Goal: Information Seeking & Learning: Learn about a topic

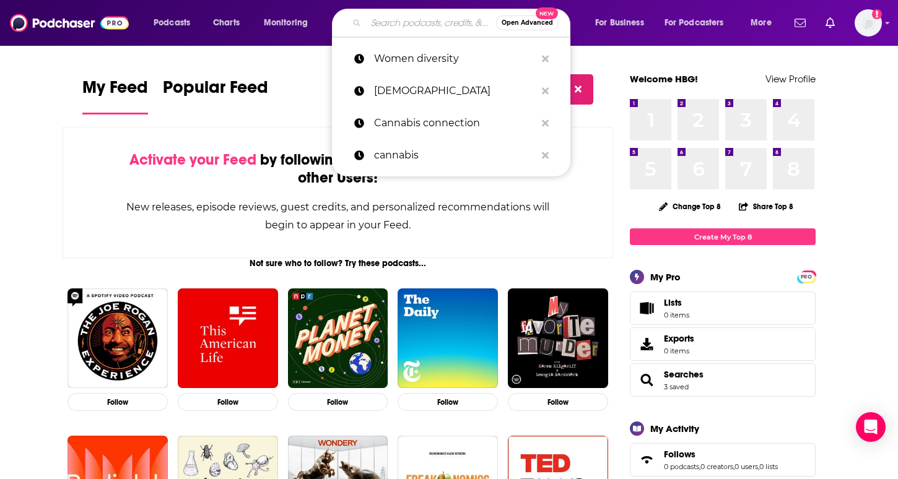
click at [419, 24] on input "Search podcasts, credits, & more..." at bounding box center [431, 23] width 130 height 20
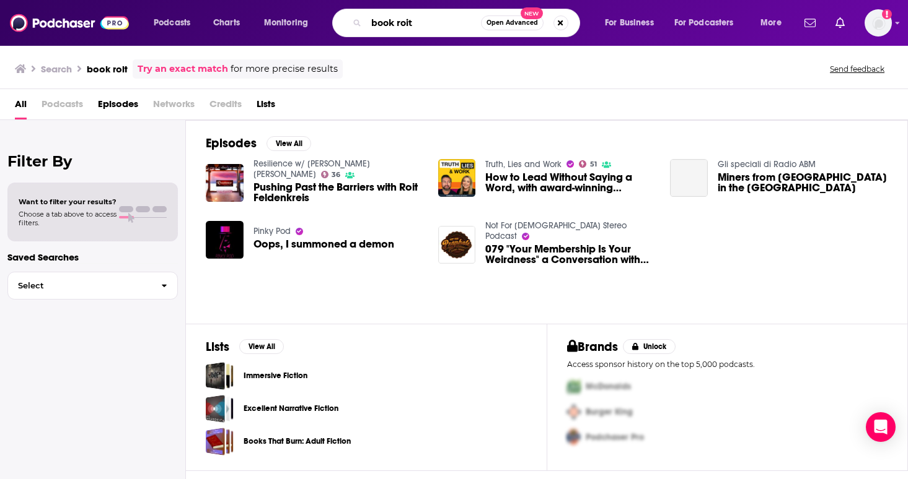
click at [418, 23] on input "book roit" at bounding box center [423, 23] width 115 height 20
type input "book riot"
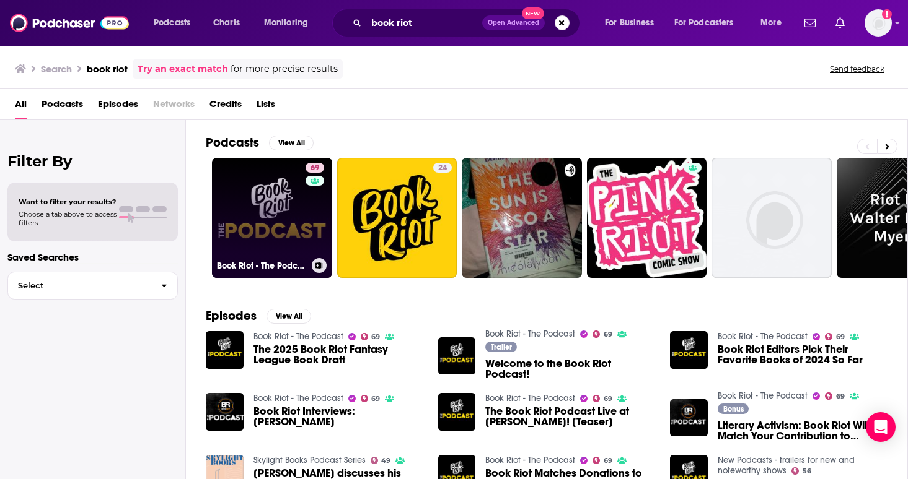
click at [283, 206] on link "69 Book Riot - The Podcast" at bounding box center [272, 218] width 120 height 120
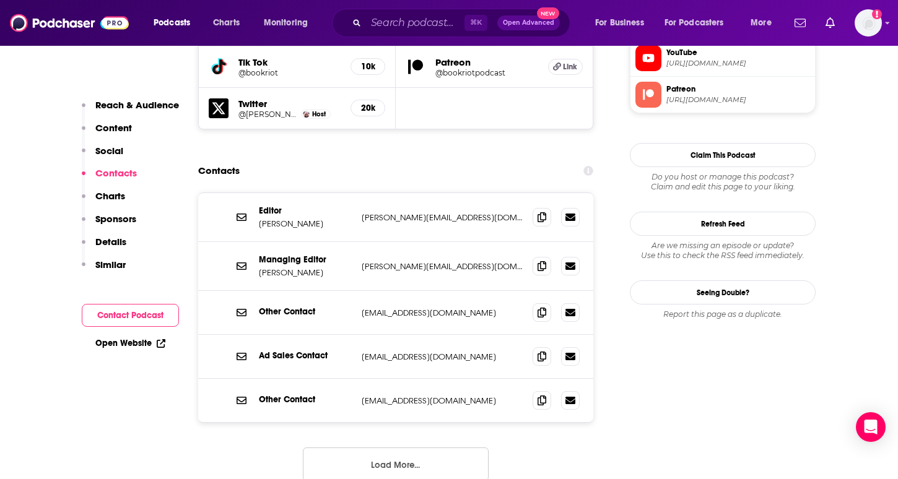
scroll to position [1224, 0]
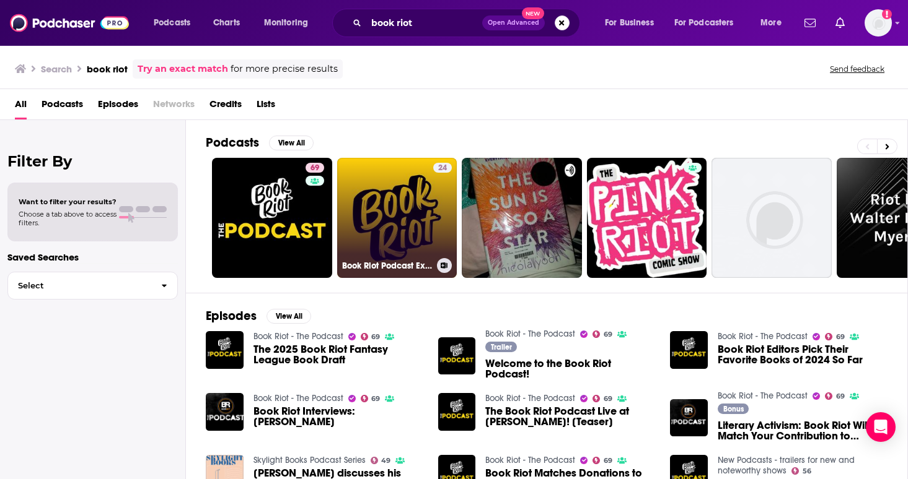
click at [401, 223] on link "24 Book Riot Podcast Extra" at bounding box center [397, 218] width 120 height 120
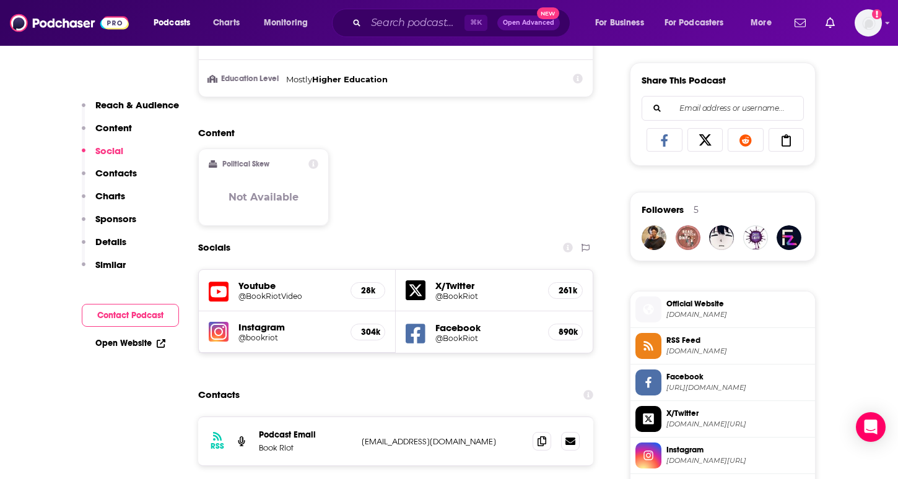
scroll to position [1020, 0]
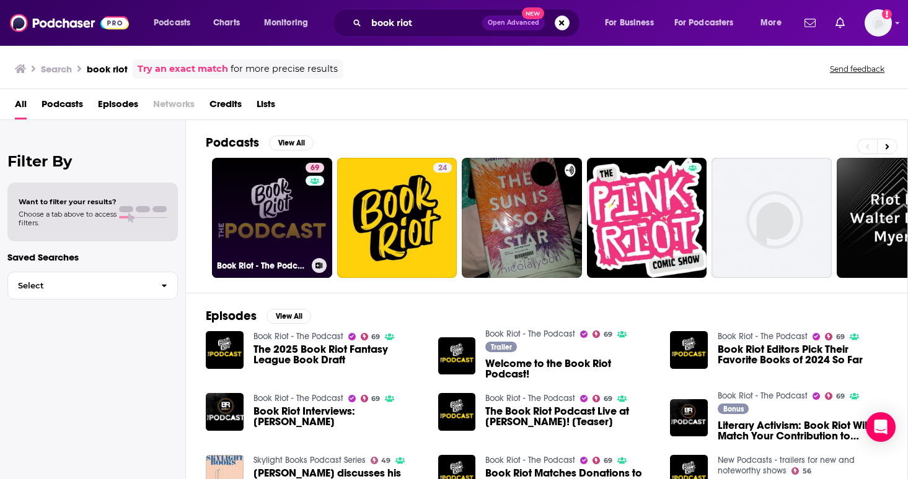
click at [274, 207] on link "69 Book Riot - The Podcast" at bounding box center [272, 218] width 120 height 120
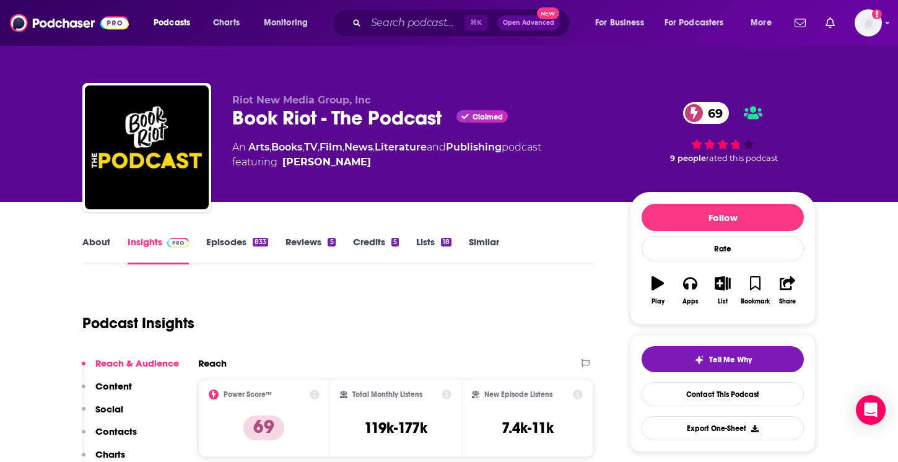
click at [94, 239] on link "About" at bounding box center [96, 250] width 28 height 28
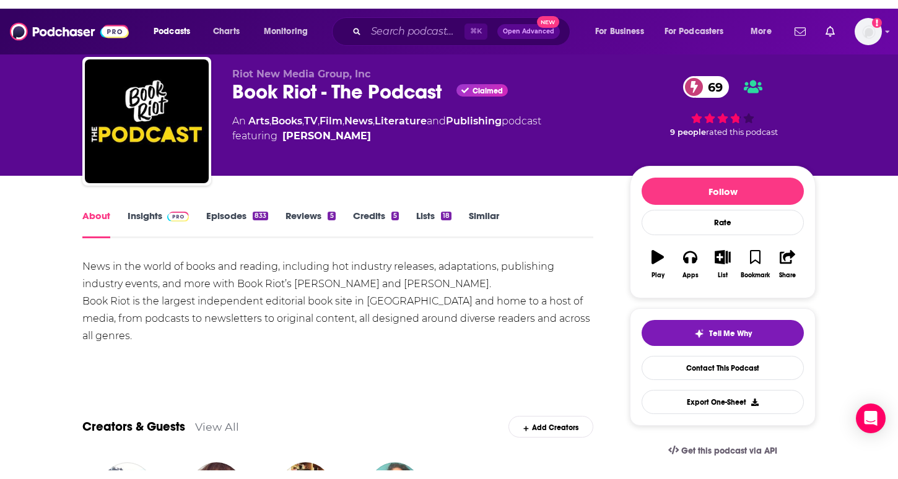
scroll to position [38, 0]
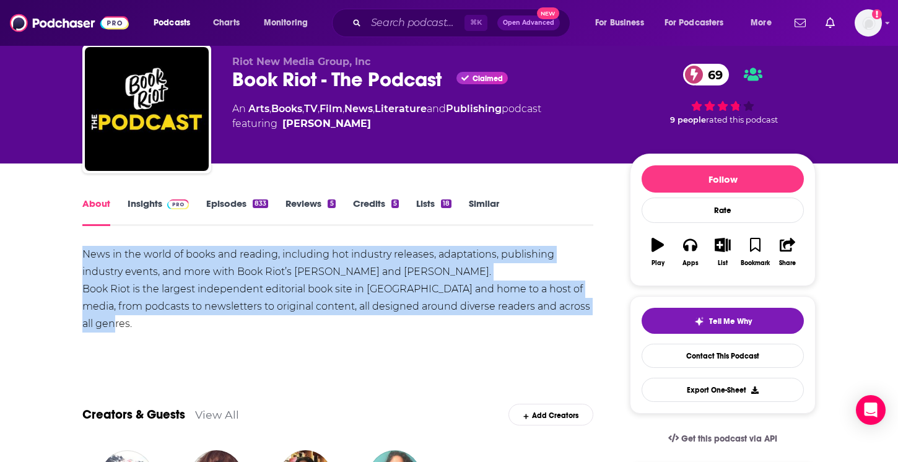
drag, startPoint x: 137, startPoint y: 321, endPoint x: 71, endPoint y: 256, distance: 92.0
copy div "News in the world of books and reading, including hot industry releases, adapta…"
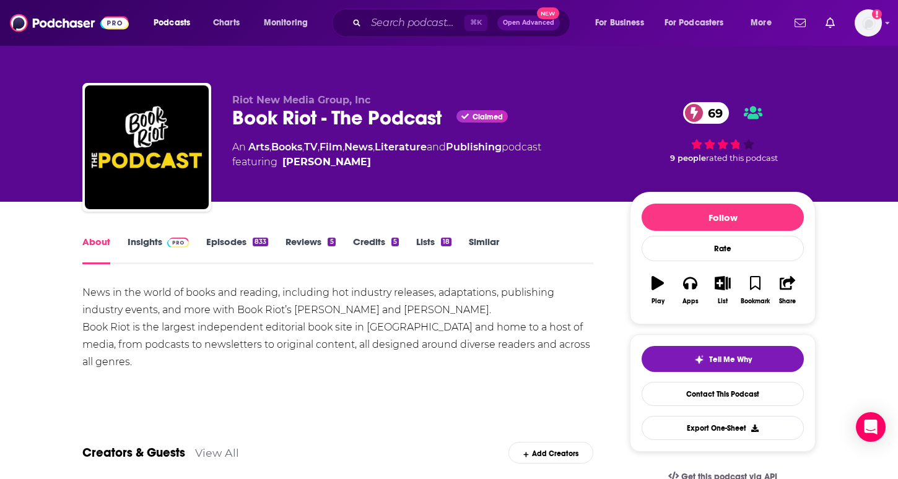
scroll to position [0, 0]
click at [234, 241] on link "Episodes 833" at bounding box center [237, 250] width 62 height 28
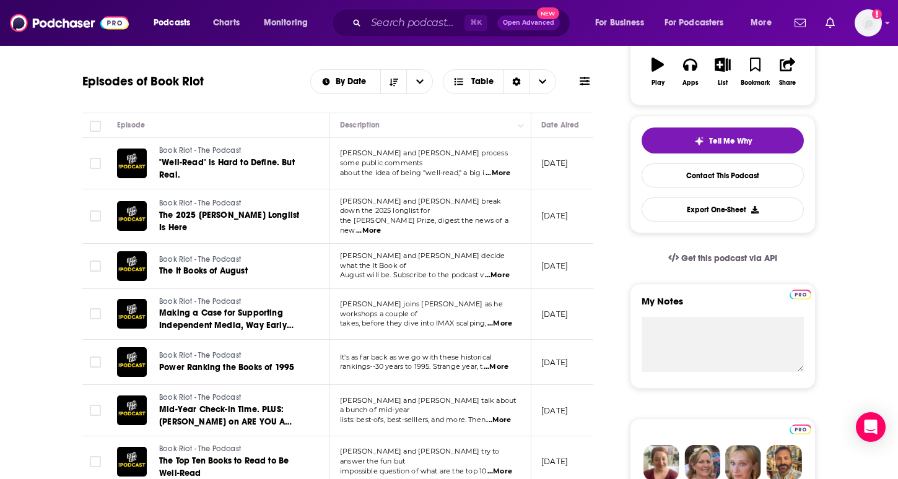
scroll to position [220, 0]
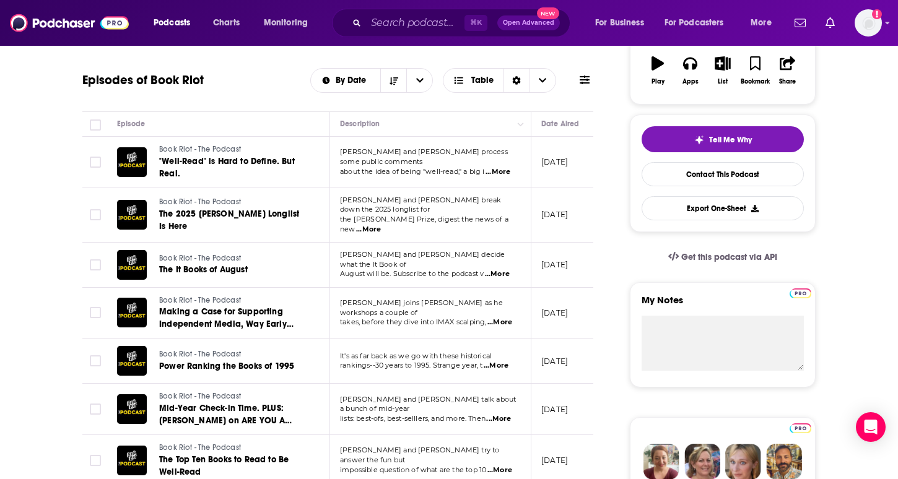
click at [500, 167] on span "...More" at bounding box center [498, 172] width 25 height 10
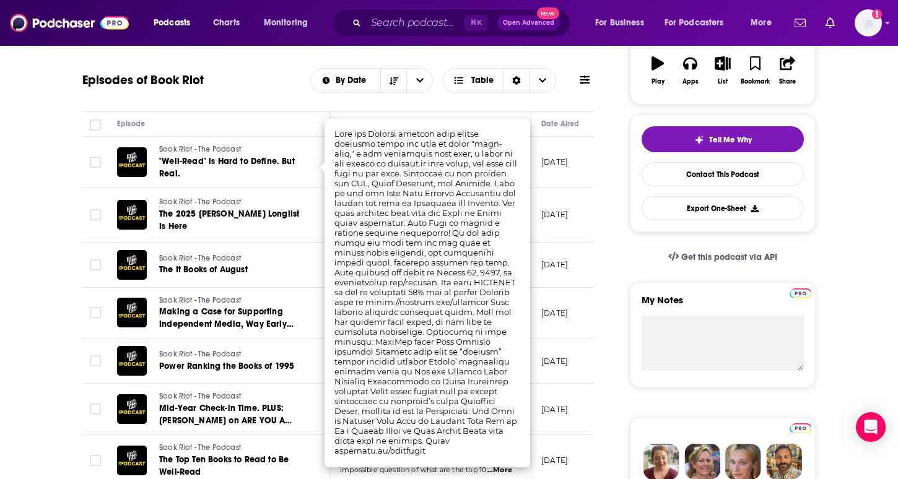
click at [531, 162] on td "[PERSON_NAME] and [PERSON_NAME] process some public comments about the idea of …" at bounding box center [430, 162] width 201 height 51
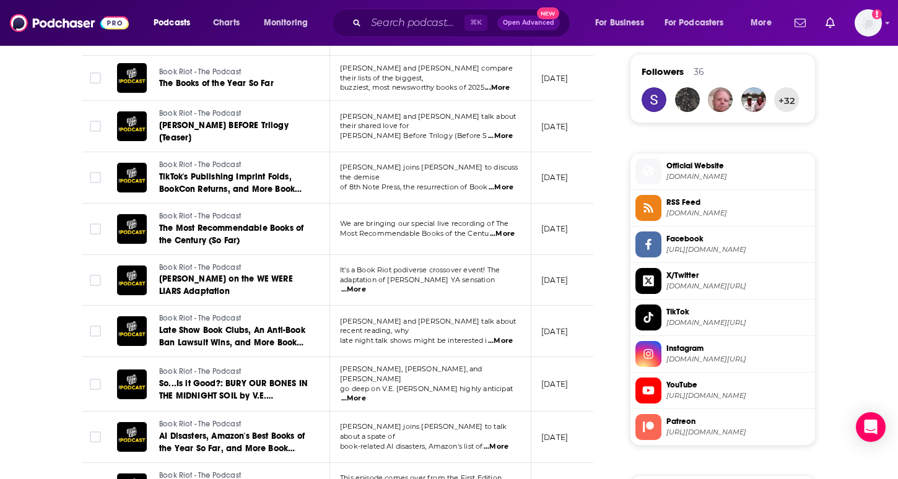
scroll to position [893, 0]
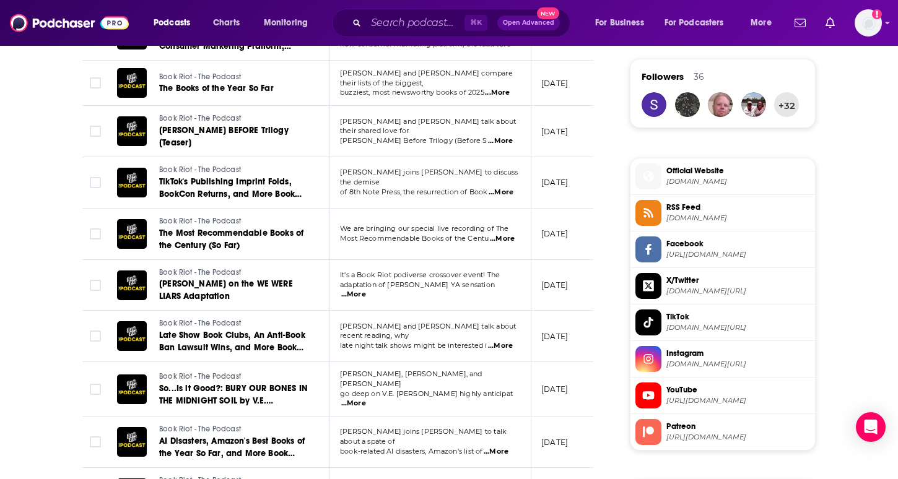
click at [366, 290] on span "...More" at bounding box center [353, 295] width 25 height 10
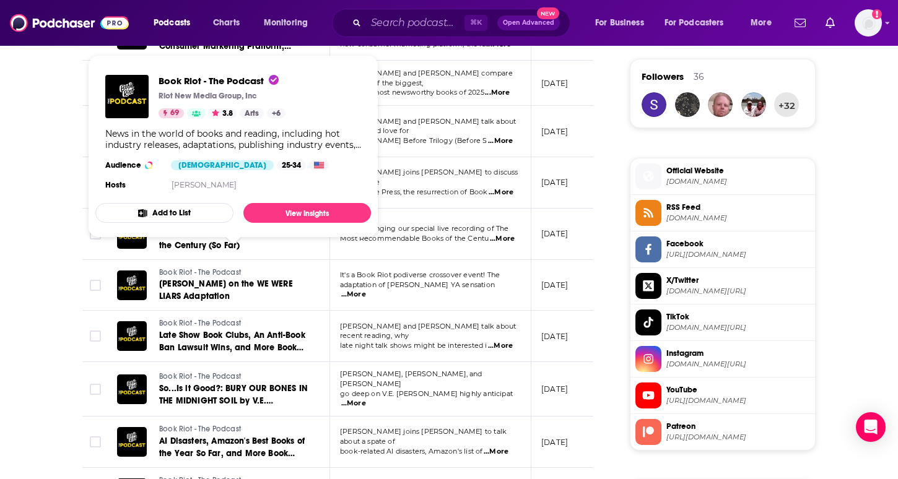
click at [211, 268] on span "Book Riot - The Podcast" at bounding box center [200, 272] width 82 height 9
